Goal: Transaction & Acquisition: Purchase product/service

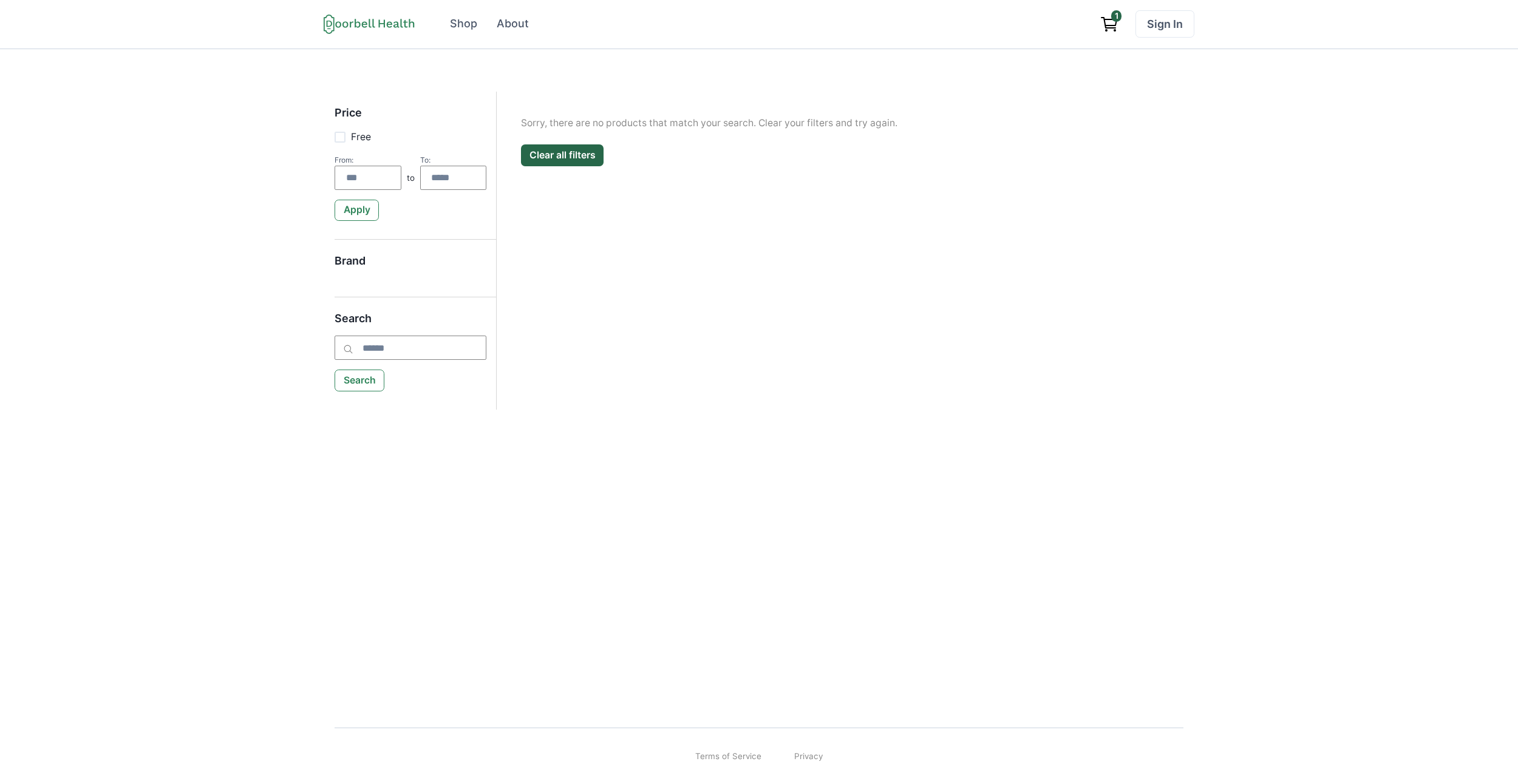
click at [598, 47] on div "Open menu Shop About Sign In Terms of Service Privacy Shop About 1 Sign In" at bounding box center [759, 25] width 1518 height 49
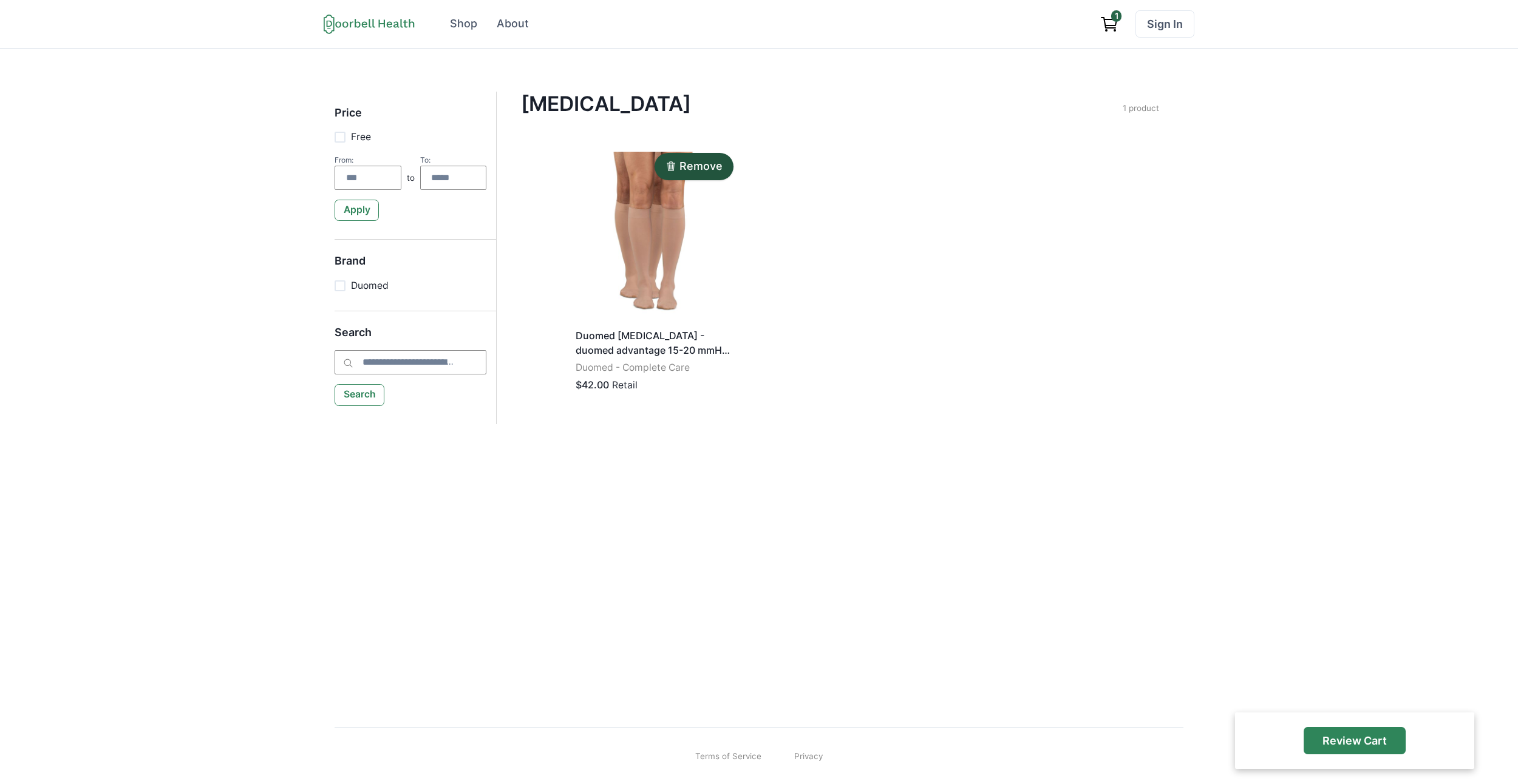
click at [959, 328] on div "Remove Duomed Compression Stockings - duomed advantage 15-20 mmHg calf extra-wi…" at bounding box center [840, 276] width 543 height 257
click at [700, 267] on img at bounding box center [654, 235] width 166 height 171
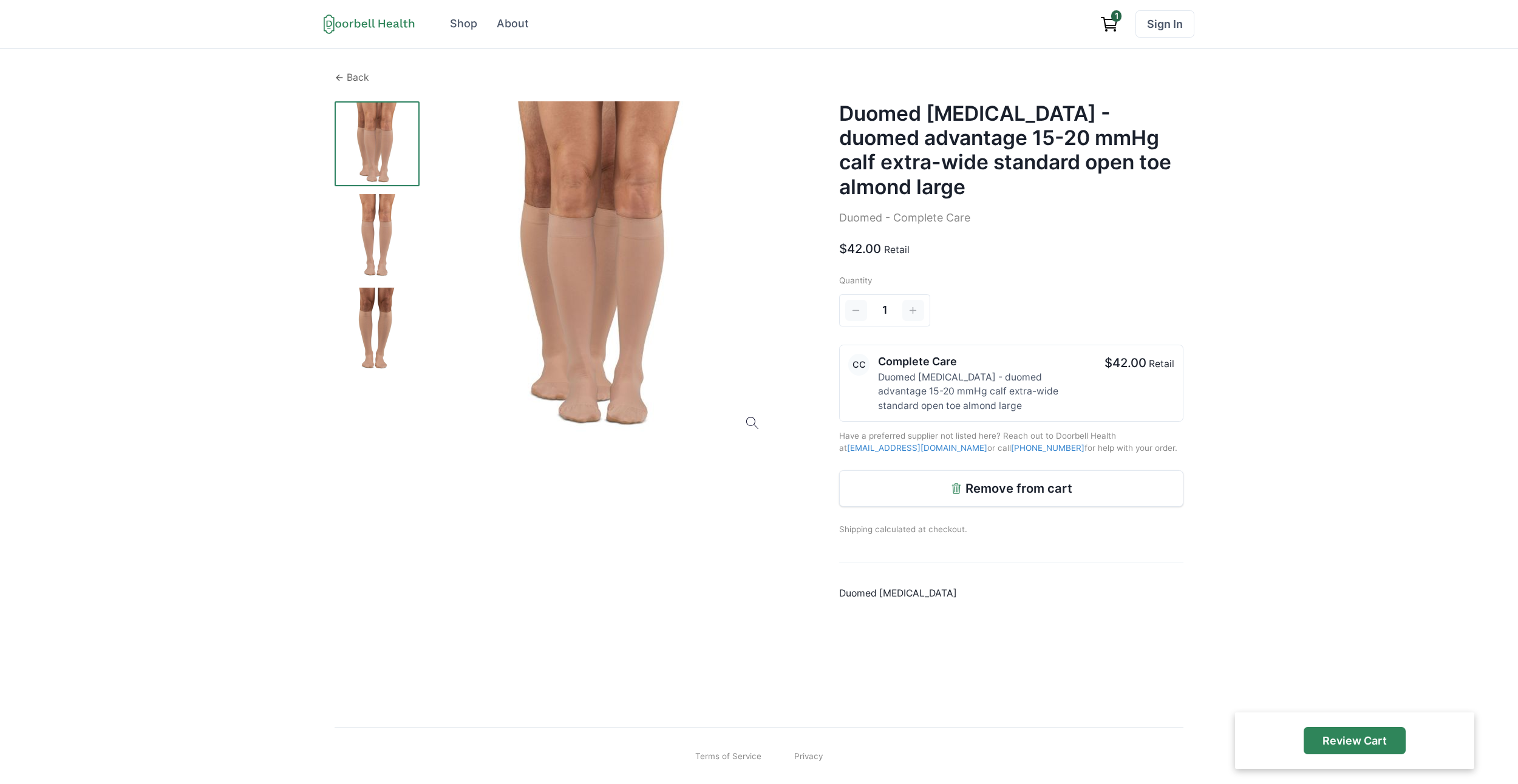
click at [369, 75] on div "Back" at bounding box center [759, 78] width 849 height 14
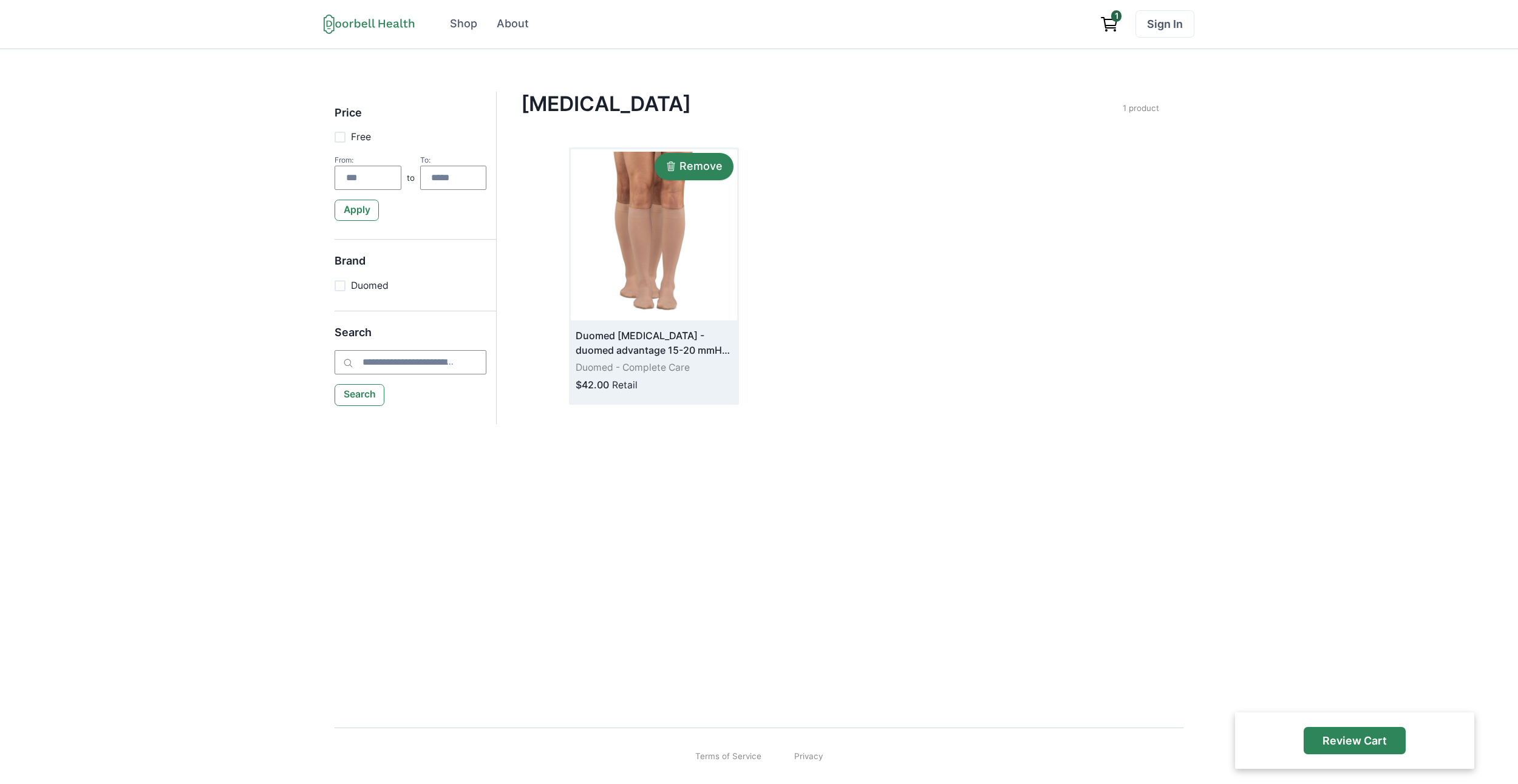
click at [705, 166] on p "Remove" at bounding box center [701, 166] width 43 height 14
